Goal: Transaction & Acquisition: Purchase product/service

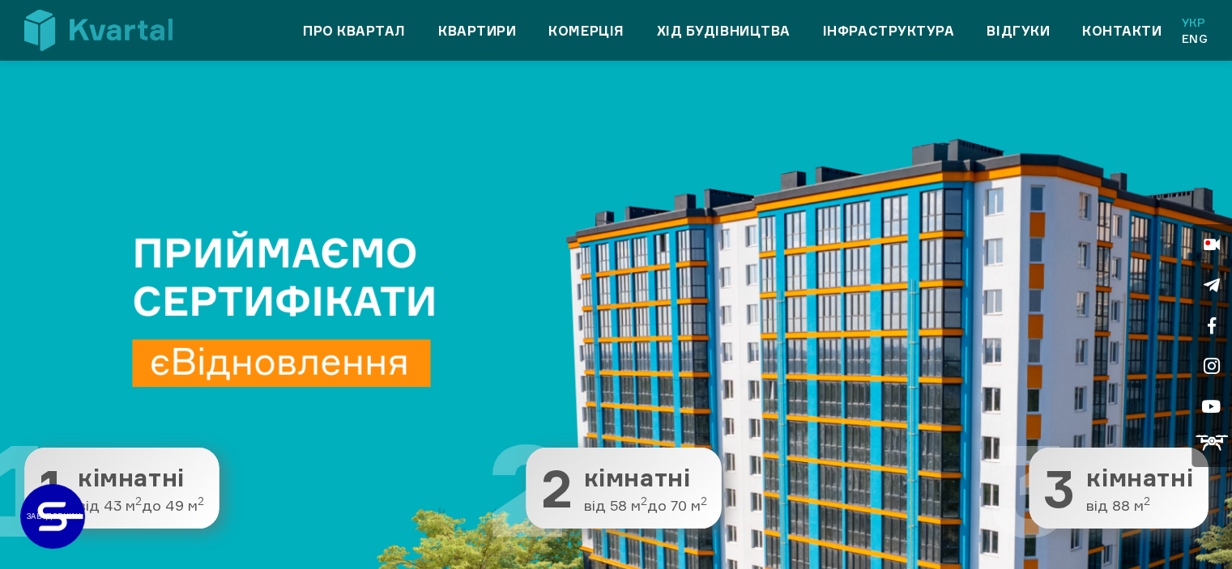
click at [475, 19] on div "Про квартал Квартири Комерція Хід будівництва Інфраструктура Відгуки Контакти У…" at bounding box center [714, 31] width 987 height 32
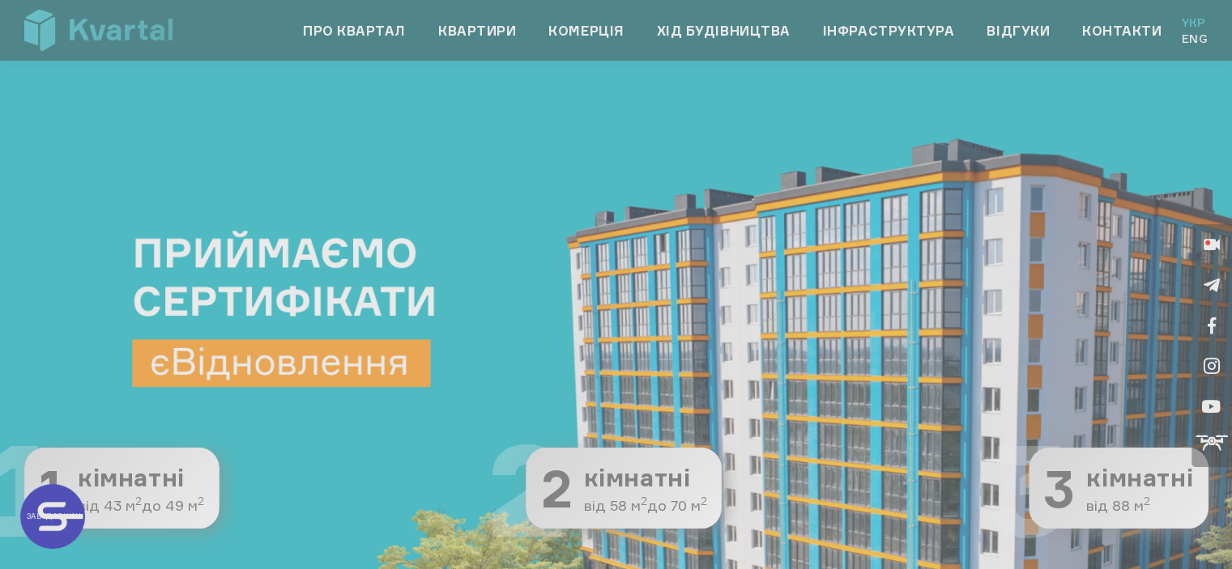
type input "+380"
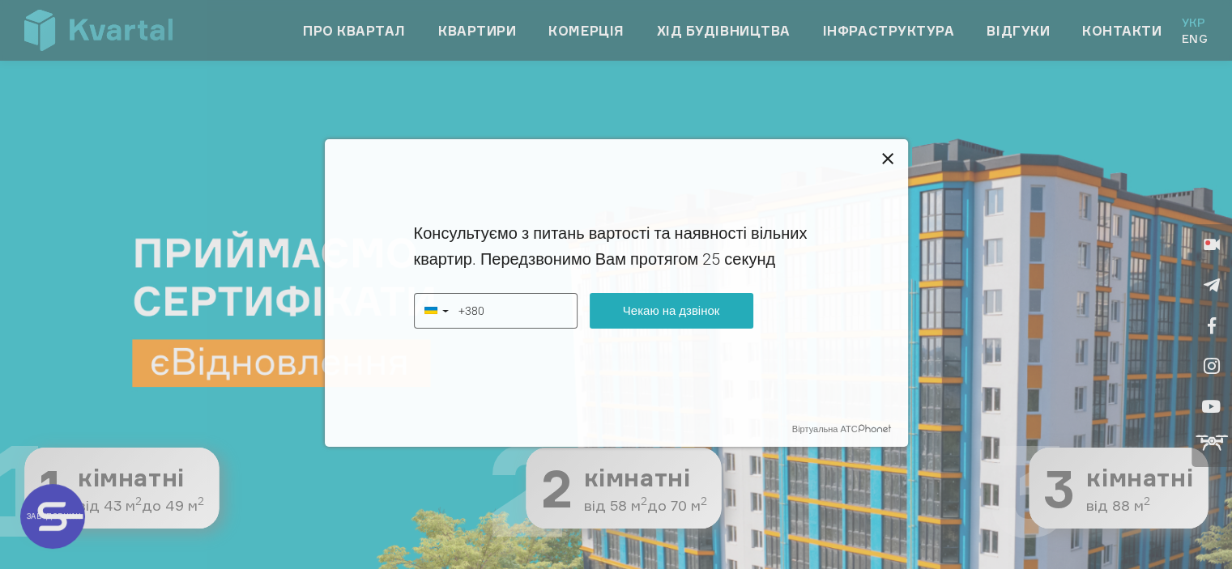
click at [890, 160] on icon at bounding box center [887, 158] width 19 height 19
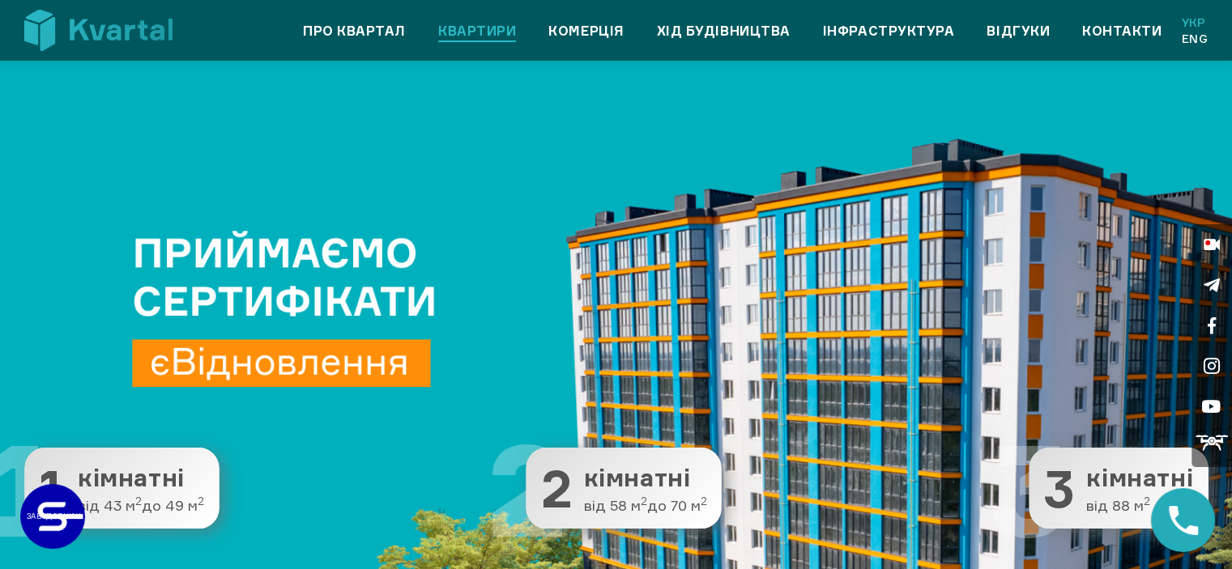
click at [511, 27] on link "Квартири" at bounding box center [477, 30] width 78 height 19
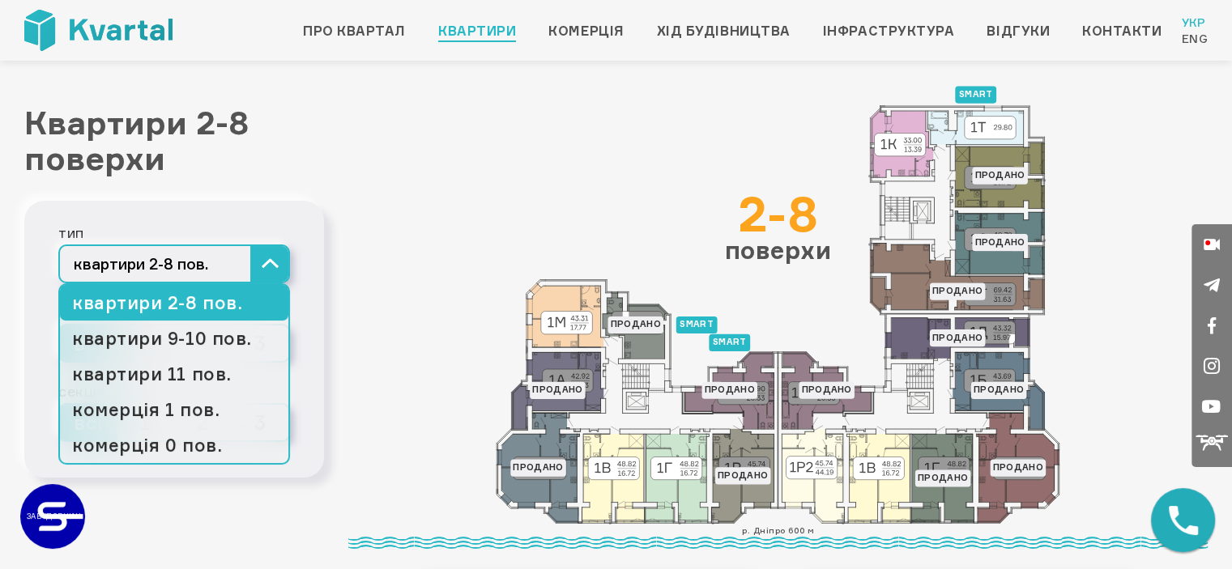
click at [204, 265] on button "квартири 2-8 пов." at bounding box center [174, 264] width 232 height 39
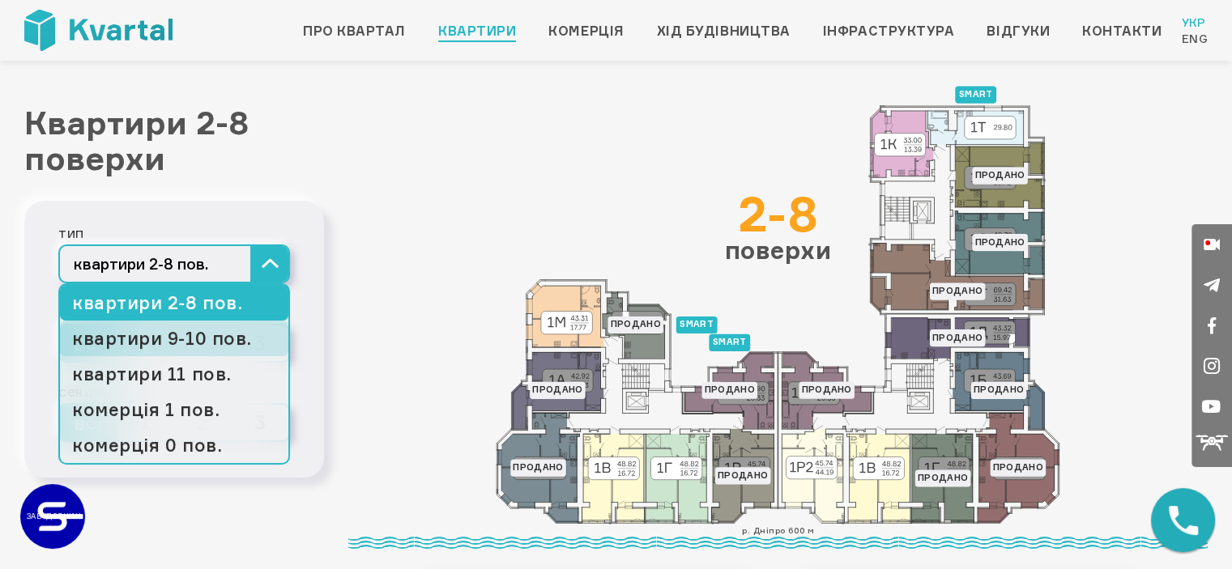
click at [204, 333] on link "квартири 9-10 пов." at bounding box center [174, 339] width 228 height 36
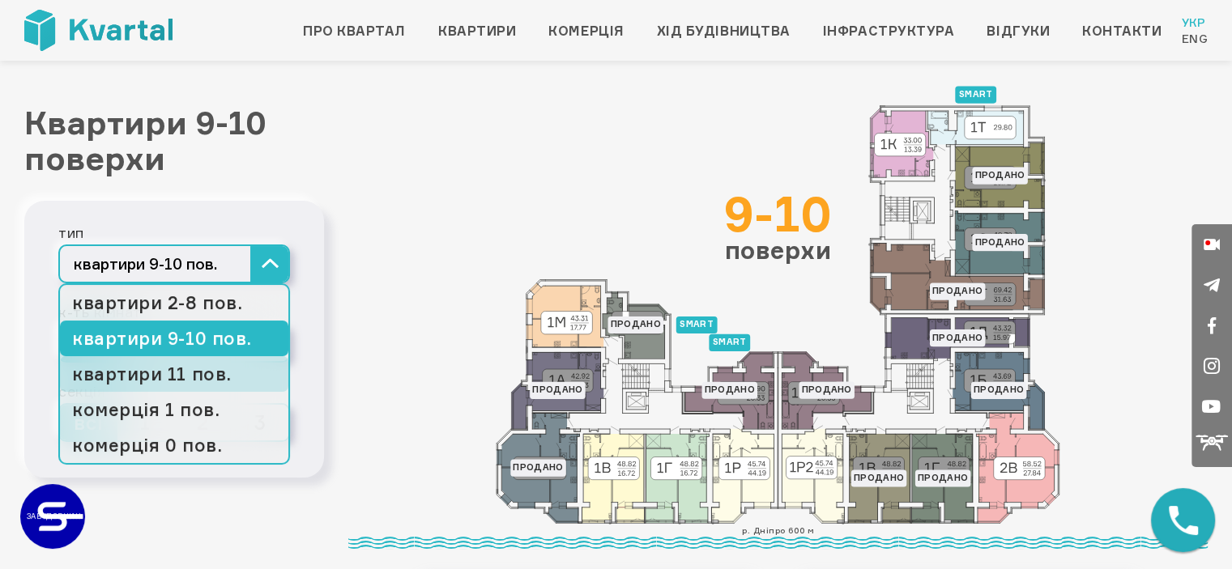
click at [204, 370] on link "квартири 11 пов." at bounding box center [174, 374] width 228 height 36
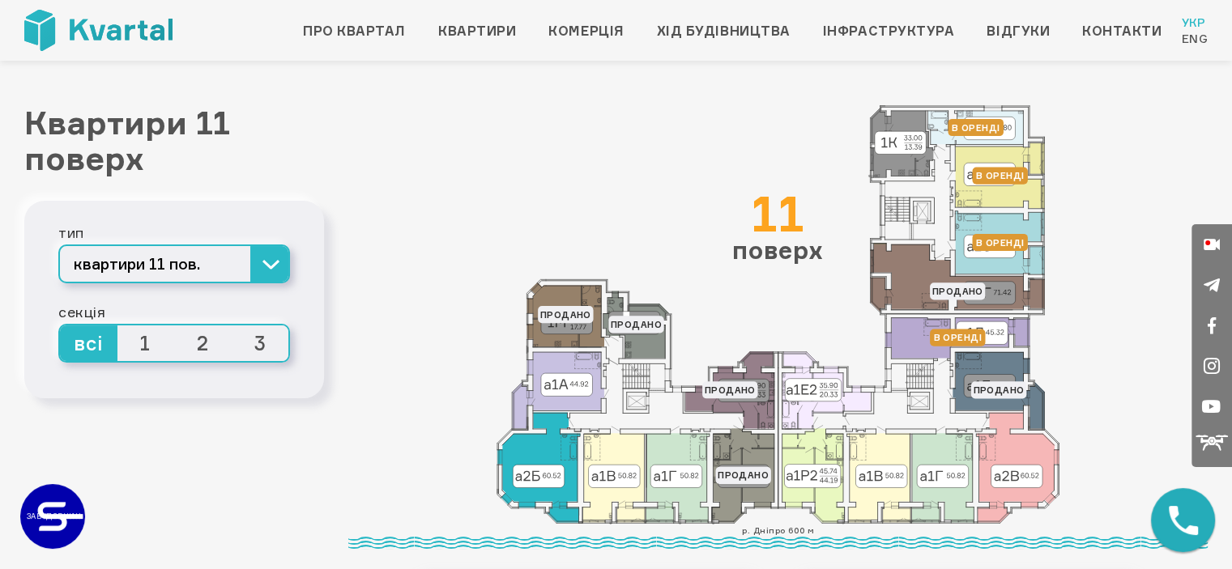
click at [554, 483] on icon at bounding box center [538, 468] width 83 height 110
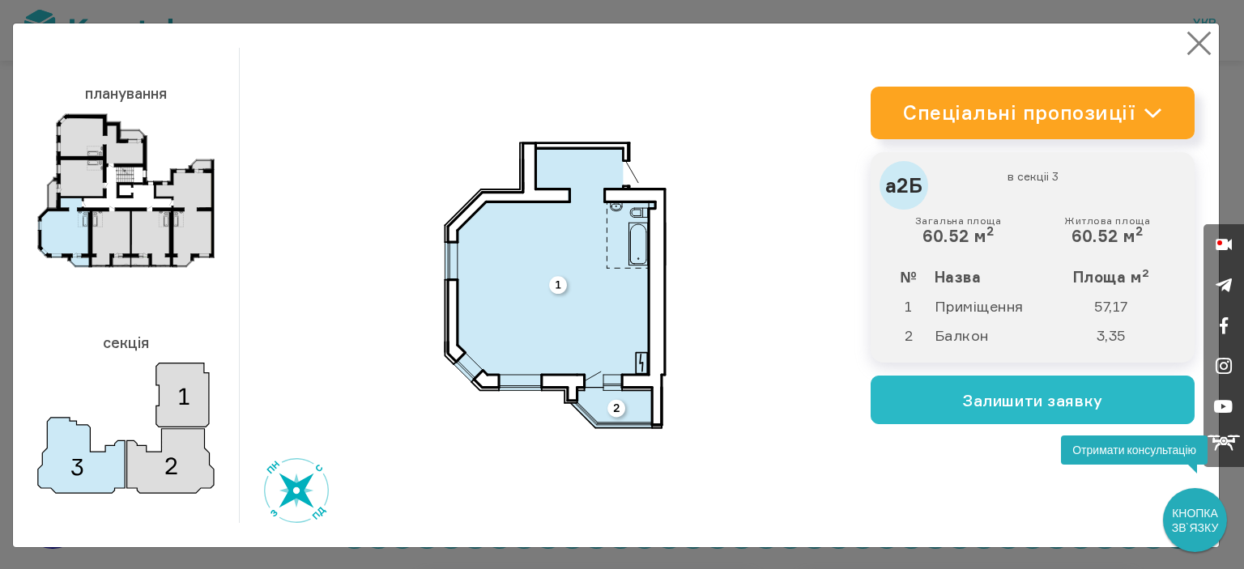
click at [1183, 43] on button "×" at bounding box center [1199, 44] width 32 height 32
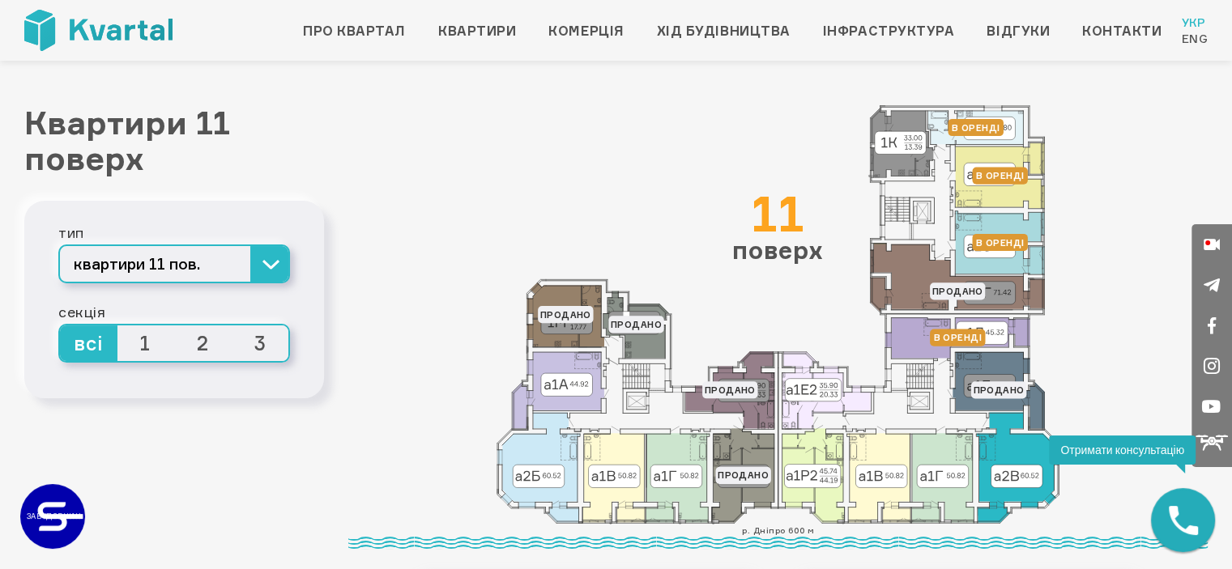
click at [1004, 456] on icon at bounding box center [1018, 468] width 83 height 110
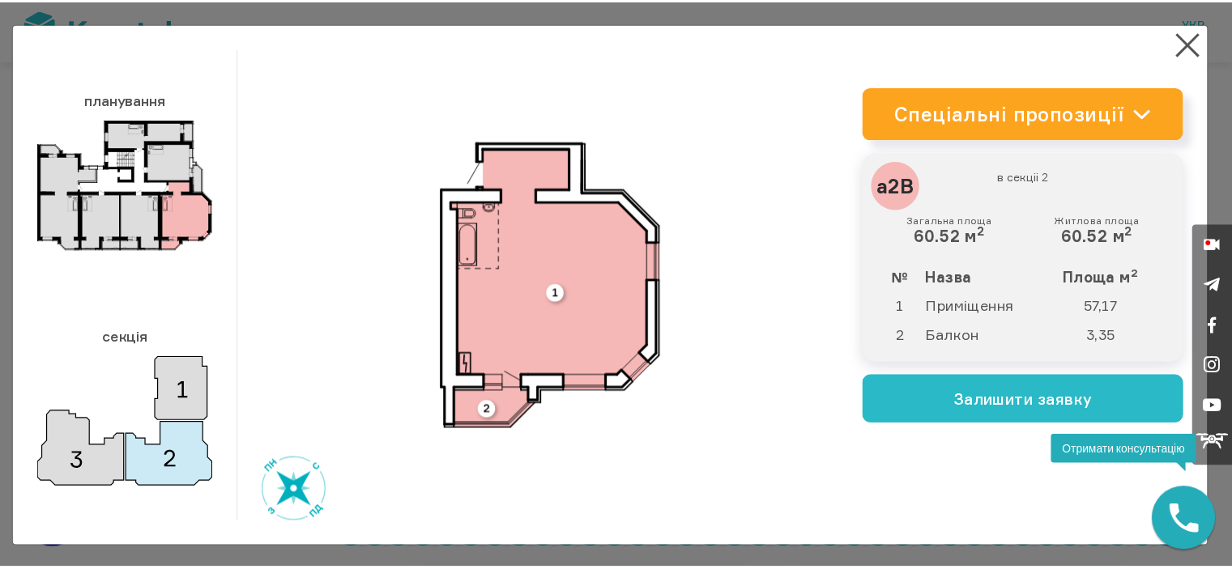
scroll to position [1, 0]
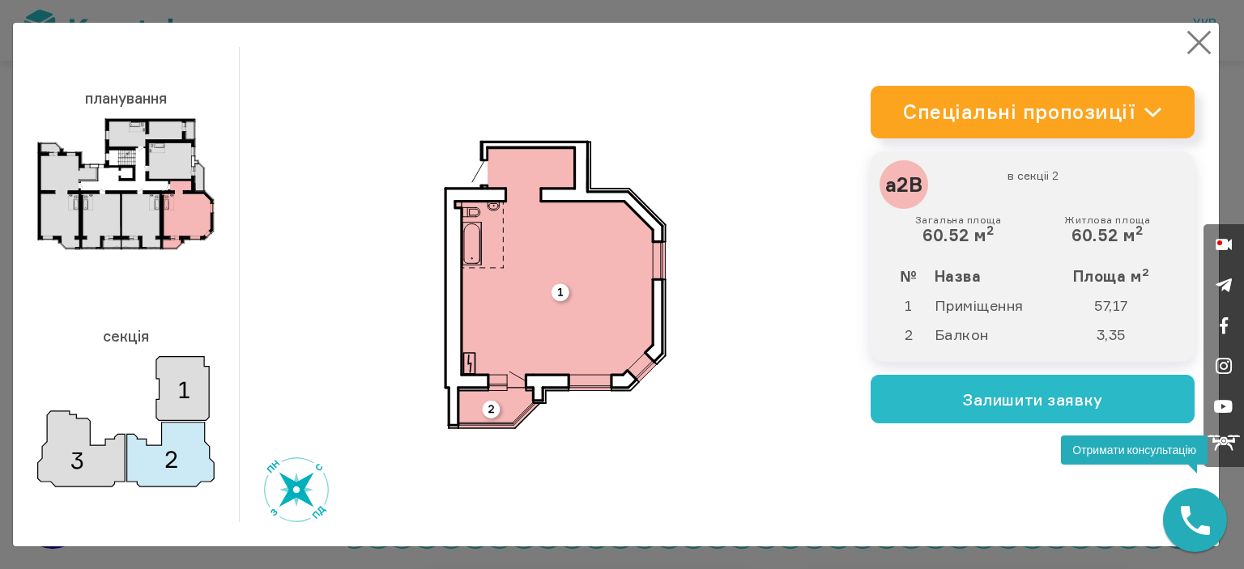
click at [1183, 41] on button "×" at bounding box center [1199, 43] width 32 height 32
